Goal: Communication & Community: Answer question/provide support

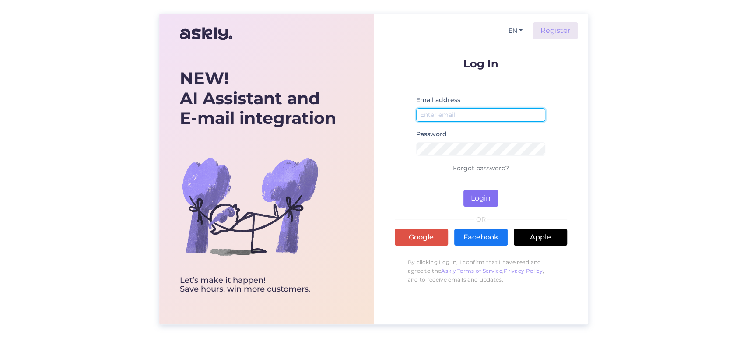
type input "[EMAIL_ADDRESS][DOMAIN_NAME]"
click at [471, 199] on button "Login" at bounding box center [480, 198] width 35 height 17
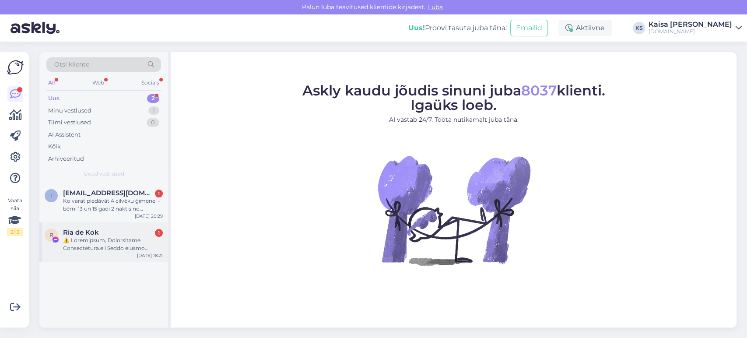
click at [101, 234] on div "[PERSON_NAME] 1" at bounding box center [113, 232] width 100 height 8
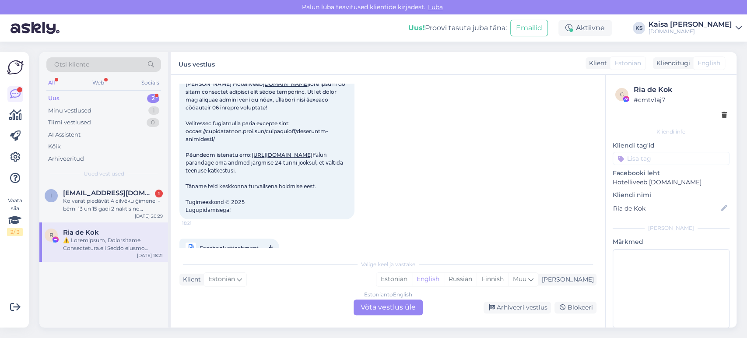
scroll to position [106, 0]
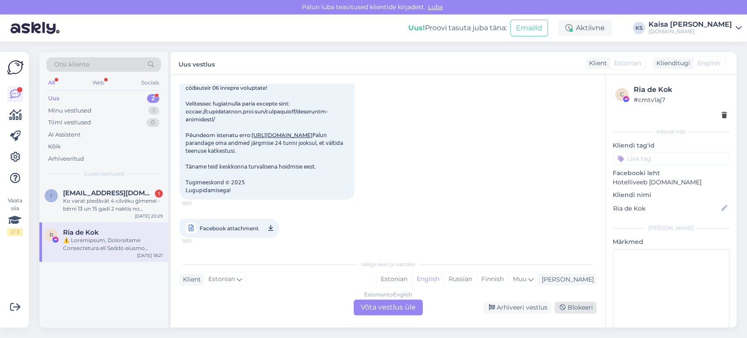
click at [566, 309] on div "Blokeeri" at bounding box center [575, 307] width 42 height 12
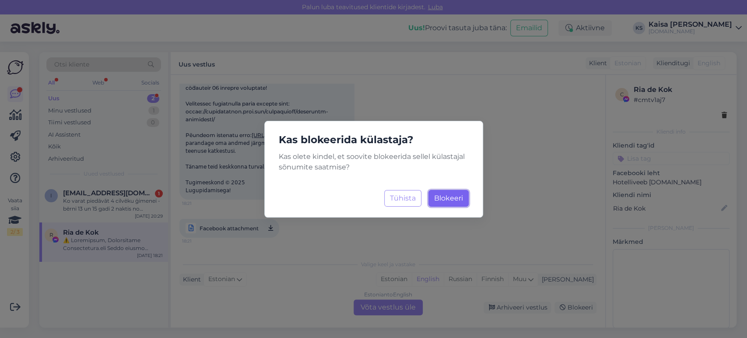
click at [451, 198] on span "Blokeeri" at bounding box center [448, 198] width 29 height 8
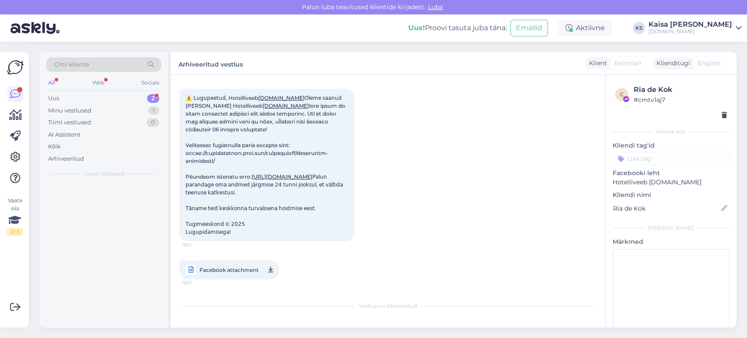
scroll to position [64, 0]
click at [132, 195] on span "[EMAIL_ADDRESS][DOMAIN_NAME]" at bounding box center [108, 193] width 91 height 8
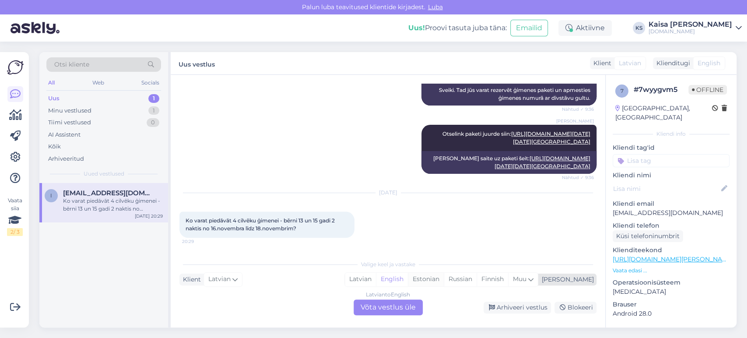
click at [443, 279] on div "Estonian" at bounding box center [426, 278] width 36 height 13
click at [406, 305] on div "Latvian to Estonian Võta vestlus üle" at bounding box center [387, 307] width 69 height 16
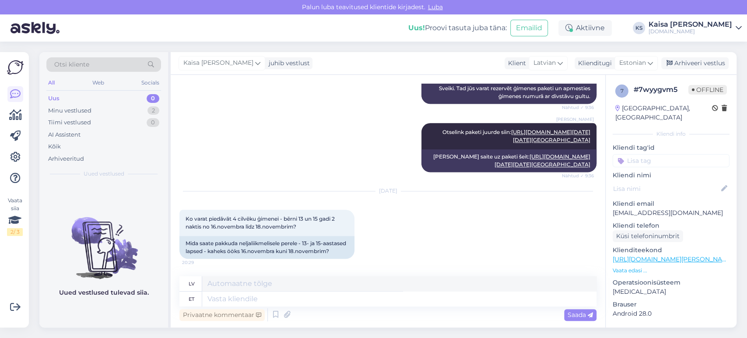
click at [636, 266] on p "Vaata edasi ..." at bounding box center [670, 270] width 117 height 8
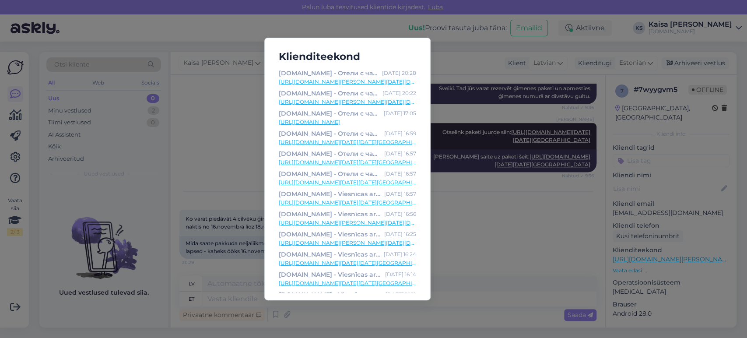
click at [356, 83] on link "[URL][DOMAIN_NAME][PERSON_NAME][DATE][DATE]" at bounding box center [347, 82] width 137 height 8
click at [228, 118] on div "Klienditeekond [DOMAIN_NAME] - Отели с чарующими дополнениями [DATE] 20:28 [URL…" at bounding box center [373, 169] width 747 height 338
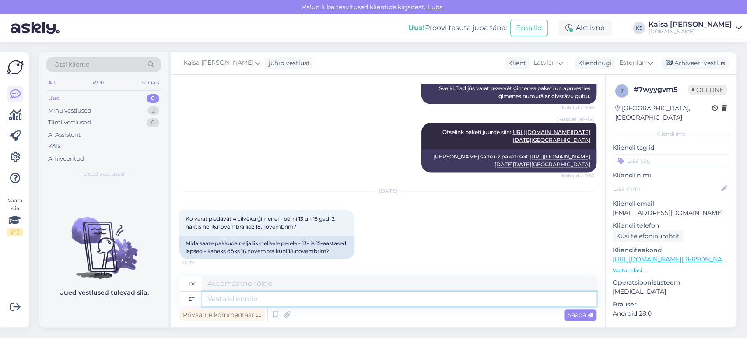
click at [401, 300] on textarea at bounding box center [399, 298] width 394 height 15
paste textarea "[URL][DOMAIN_NAME][PERSON_NAME][DATE][DATE]"
type textarea "[URL][DOMAIN_NAME][PERSON_NAME][DATE][DATE]"
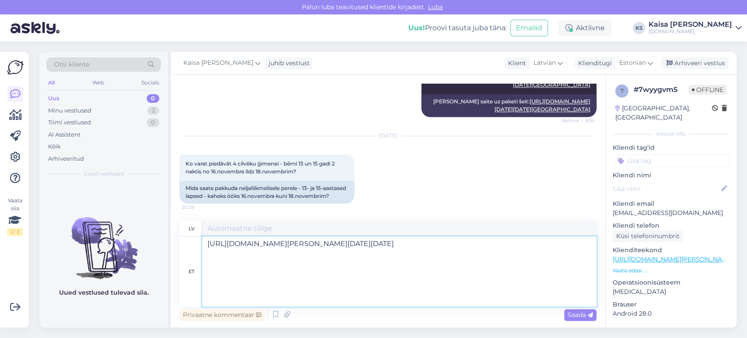
type textarea "[URL][DOMAIN_NAME][PERSON_NAME][DATE][DATE]"
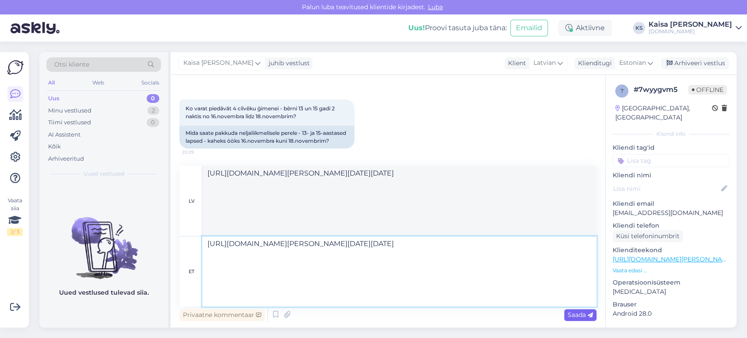
type textarea "[URL][DOMAIN_NAME][PERSON_NAME][DATE][DATE]"
click at [581, 314] on span "Saada" at bounding box center [579, 315] width 25 height 8
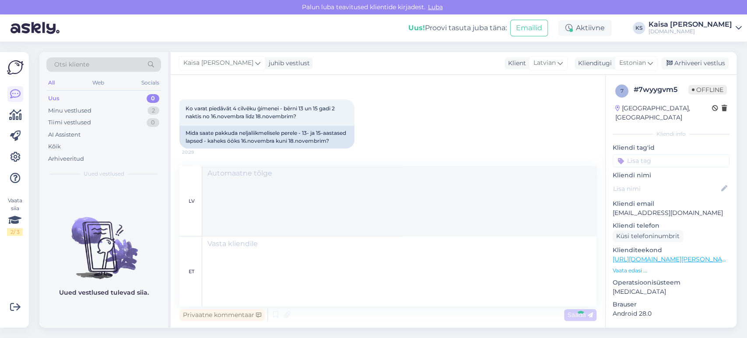
scroll to position [1565, 0]
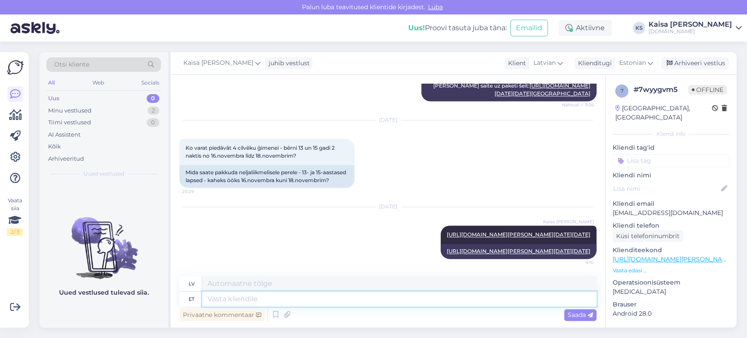
click at [549, 298] on textarea at bounding box center [399, 298] width 394 height 15
type textarea "Tere, s"
type textarea "Sveiki,"
type textarea "Tere, saate br"
type textarea "Sveiki, jūs varat"
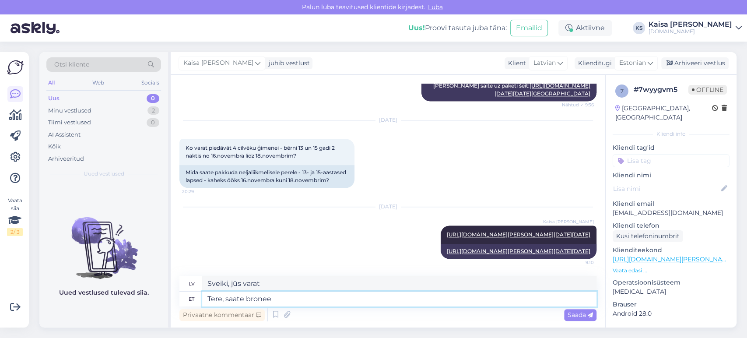
type textarea "Tere, saate broneer"
type textarea "Sveiki, vai var veikt rezervāciju?"
type textarea "Tere, saate broneerida 2"
type textarea "Sveiki, varat rezervēt."
type textarea "Tere, saate broneerida 2 st"
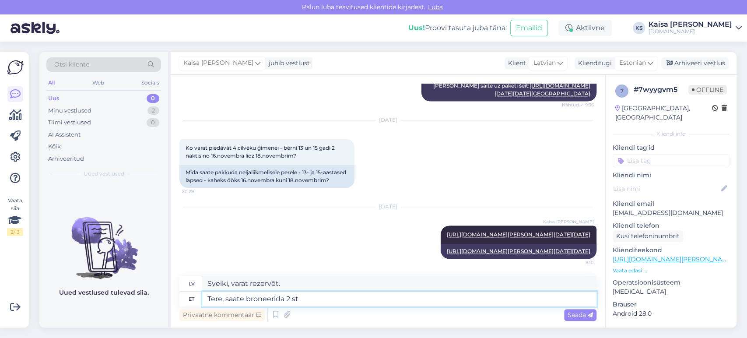
type textarea "Sveiki, jūs varat rezervēt 2"
type textarea "Tere, saate broneerida 2 standardtuba."
type textarea "Sveiki, jūs varat rezervēt 2 standarta numurus."
type textarea "Tere, saate broneerida 2 standardtuba. Broneeringu l"
type textarea "Sveiki, jūs varat rezervēt 2 standarta numurus. Rezervācija"
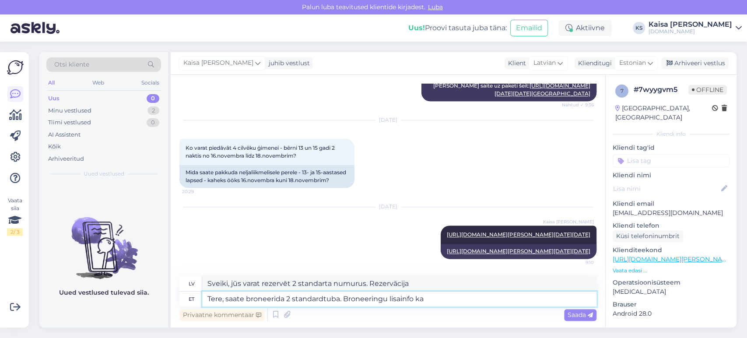
type textarea "Tere, saate broneerida 2 standardtuba. Broneeringu lisainfo kas"
type textarea "Sveiki, jūs varat rezervēt 2 standarta numurus. Papildinformācija par rezervēša…"
type textarea "Tere, saate broneerida 2 standardtuba. Broneeringu lisainfo kasti m"
type textarea "Sveiki, jūs varat rezervēt 2 standarta numurus. Papildinformācijas lodziņš reze…"
type textarea "Tere, saate broneerida 2 standardtuba. Broneeringu lisainfo kasti märkige, et"
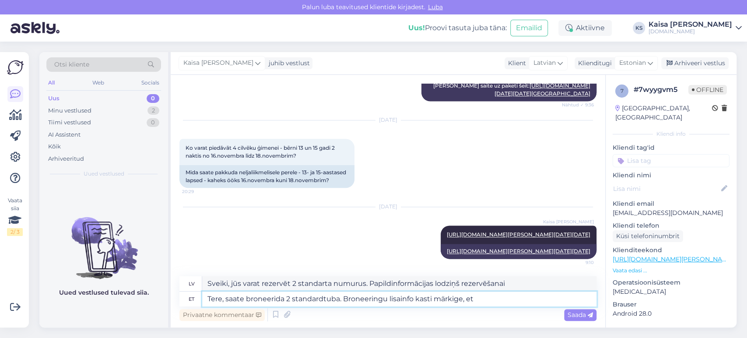
type textarea "Sveiki, jūs varat rezervēt 2 standarta numurus. Lūdzu, norādiet to rezervācijas…"
type textarea "Tere, saate broneerida 2 standardtuba. Broneeringu lisainfo kasti märkige, et s…"
type textarea "Sveiki, jūs varat rezervēt 2 standarta numurus. Lūdzu, norādiet papildu informā…"
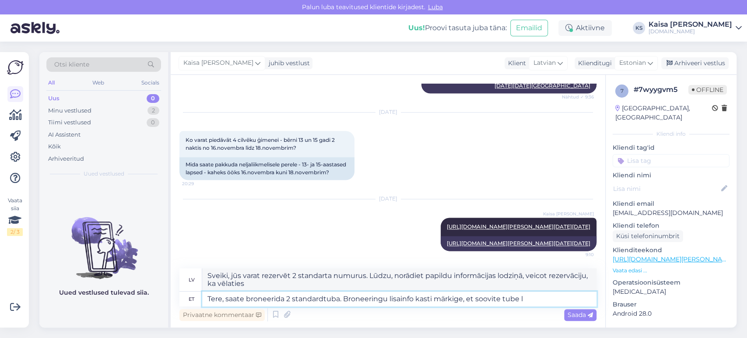
type textarea "Tere, saate broneerida 2 standardtuba. Broneeringu lisainfo kasti märkige, et s…"
type textarea "Sveiki, jūs varat rezervēt 2 standarta numurus. Lūdzu, norādiet papildu informā…"
type textarea "Tere, saate broneerida 2 standardtuba. Broneeringu lisainfo kasti märkige, et s…"
type textarea "Sveiki! Jūs varat rezervēt 2 standarta numurus. Lūdzu, rezervācijas laikā papil…"
type textarea "Tere, saate broneerida 2 standardtuba. Broneeringu lisainfo kasti märkige, et s…"
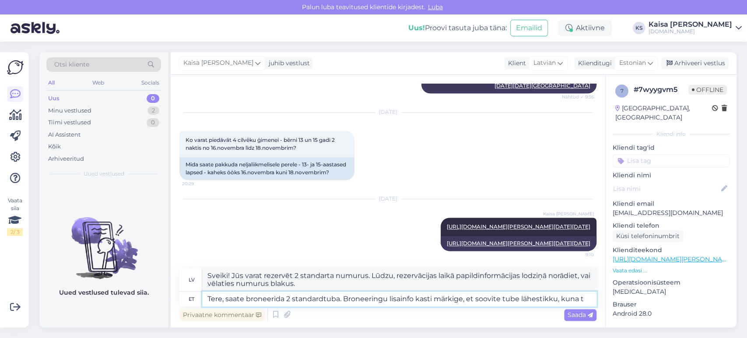
type textarea "Sveiki, jūs varat rezervēt 2 standarta numurus. Lūdzu, norādiet papildu informā…"
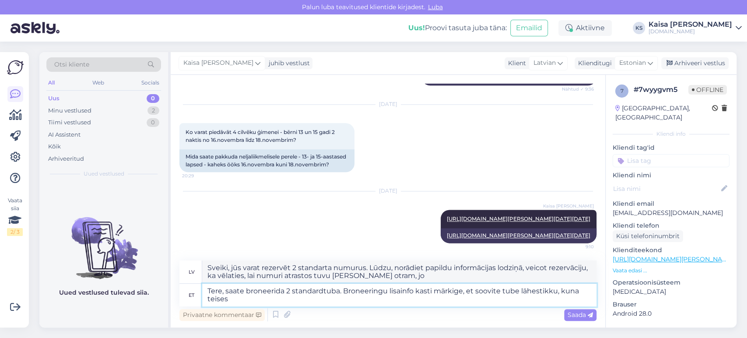
type textarea "Tere, saate broneerida 2 standardtuba. Broneeringu lisainfo kasti märkige, et s…"
type textarea "Sveiki, jūs varat rezervēt 2 standarta numurus. Lūdzu, rezervācijas laikā papil…"
type textarea "Tere, saate broneerida 2 standardtuba. Broneeringu lisainfo kasti märkige, et s…"
type textarea "Sveiki, jūs varat rezervēt 2 standarta numurus. Lūdzu, norādiet papildu informā…"
type textarea "Tere, saate broneerida 2 standardtuba. Broneeringu lisainfo kasti märkige, et s…"
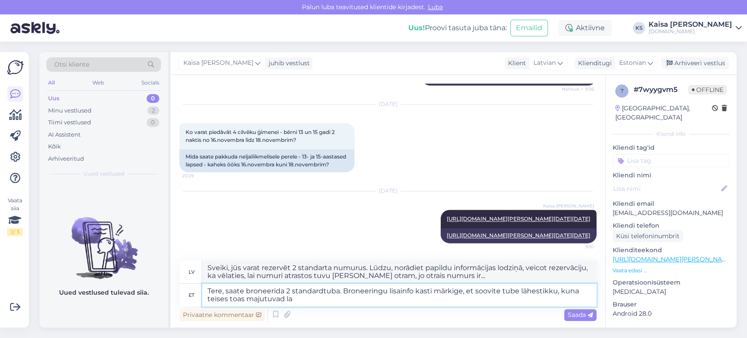
type textarea "Sveiki! Jūs varat rezervēt 2 standarta numurus. Lūdzu, rezervācijas laikā papil…"
type textarea "Tere, saate broneerida 2 standardtuba. Broneeringu lisainfo kasti märkige, et s…"
type textarea "Sveiki! Jūs varat rezervēt 2 standarta numurus. Lūdzu, rezervācijas laikā papil…"
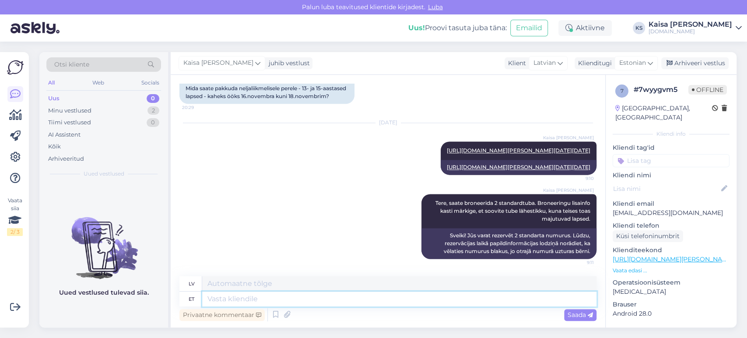
scroll to position [1649, 0]
click at [145, 112] on div "Minu vestlused 2" at bounding box center [103, 111] width 115 height 12
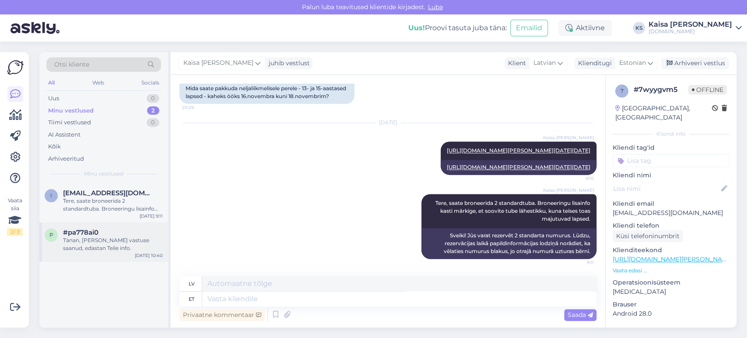
click at [115, 232] on div "#pa778ai0" at bounding box center [113, 232] width 100 height 8
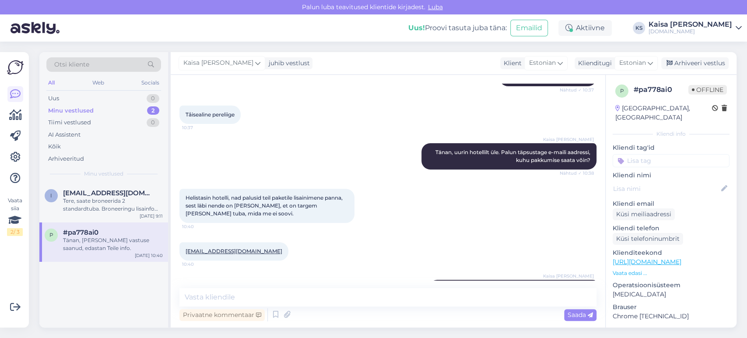
scroll to position [226, 0]
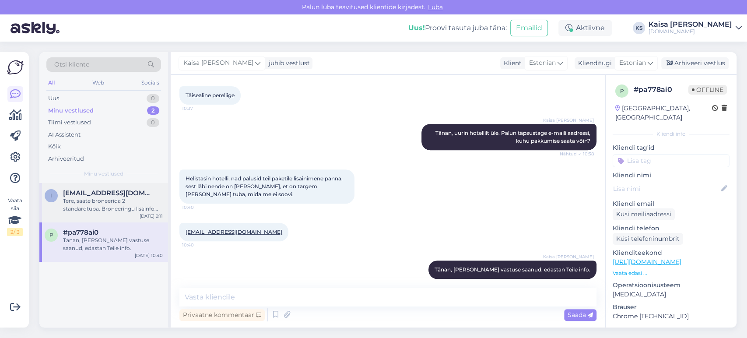
click at [91, 199] on div "Tere, saate broneerida 2 standardtuba. Broneeringu lisainfo kasti märkige, et s…" at bounding box center [113, 205] width 100 height 16
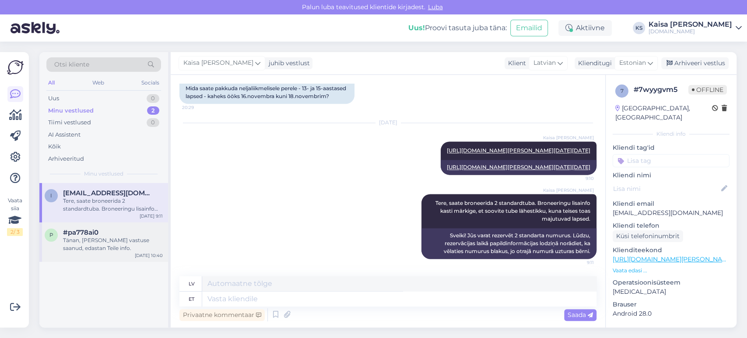
click at [125, 253] on div "p #pa778ai0 Tänan, [PERSON_NAME] vastuse saanud, edastan Teile info. [DATE] 10:…" at bounding box center [103, 241] width 129 height 39
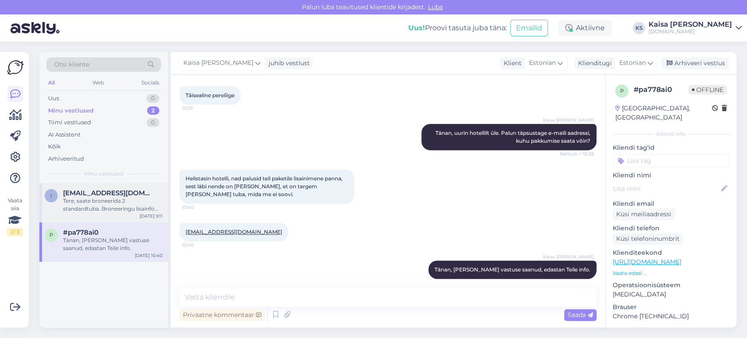
click at [105, 206] on div "Tere, saate broneerida 2 standardtuba. Broneeringu lisainfo kasti märkige, et s…" at bounding box center [113, 205] width 100 height 16
